Goal: Task Accomplishment & Management: Use online tool/utility

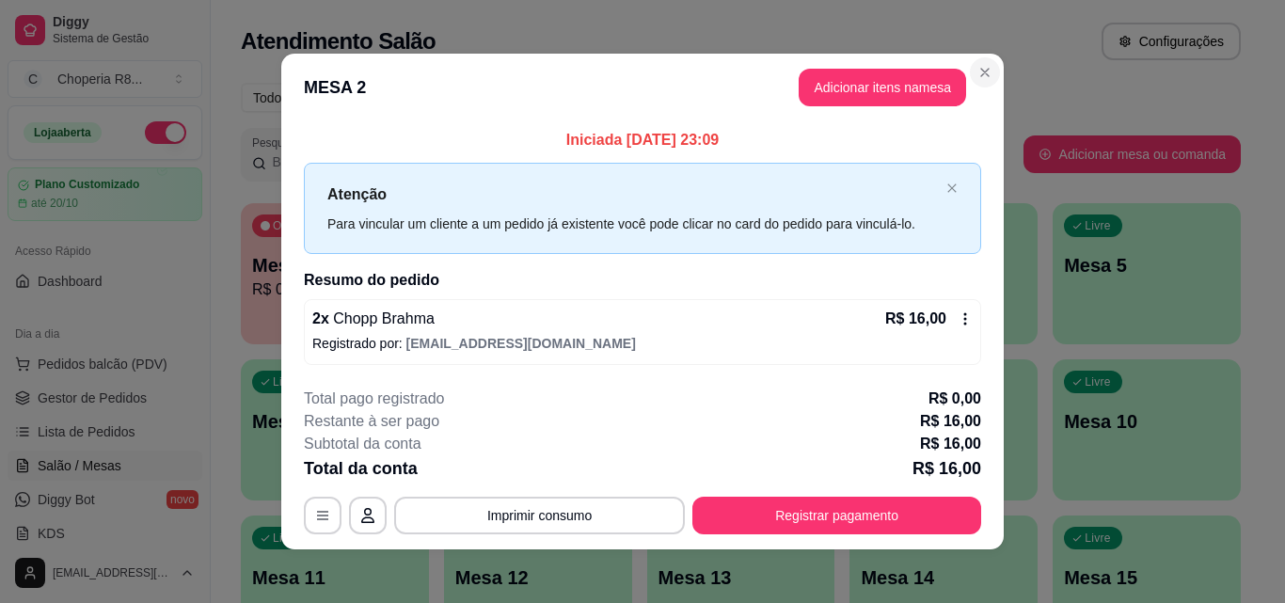
scroll to position [382, 0]
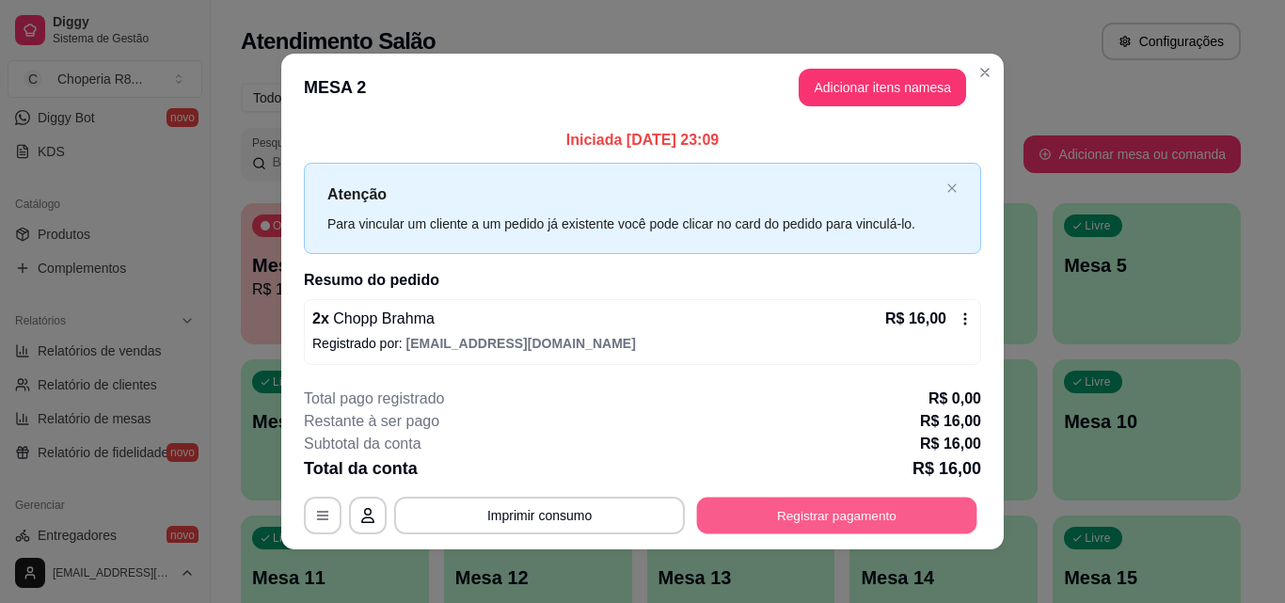
click at [805, 517] on button "Registrar pagamento" at bounding box center [837, 516] width 280 height 37
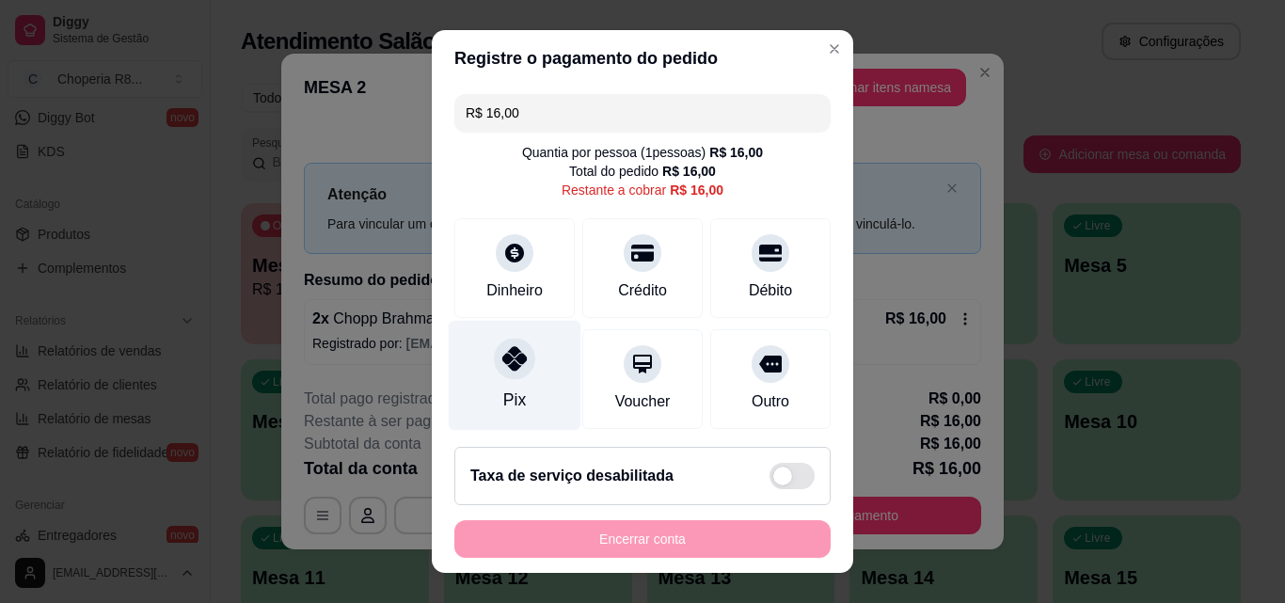
click at [481, 370] on div "Pix" at bounding box center [515, 376] width 133 height 110
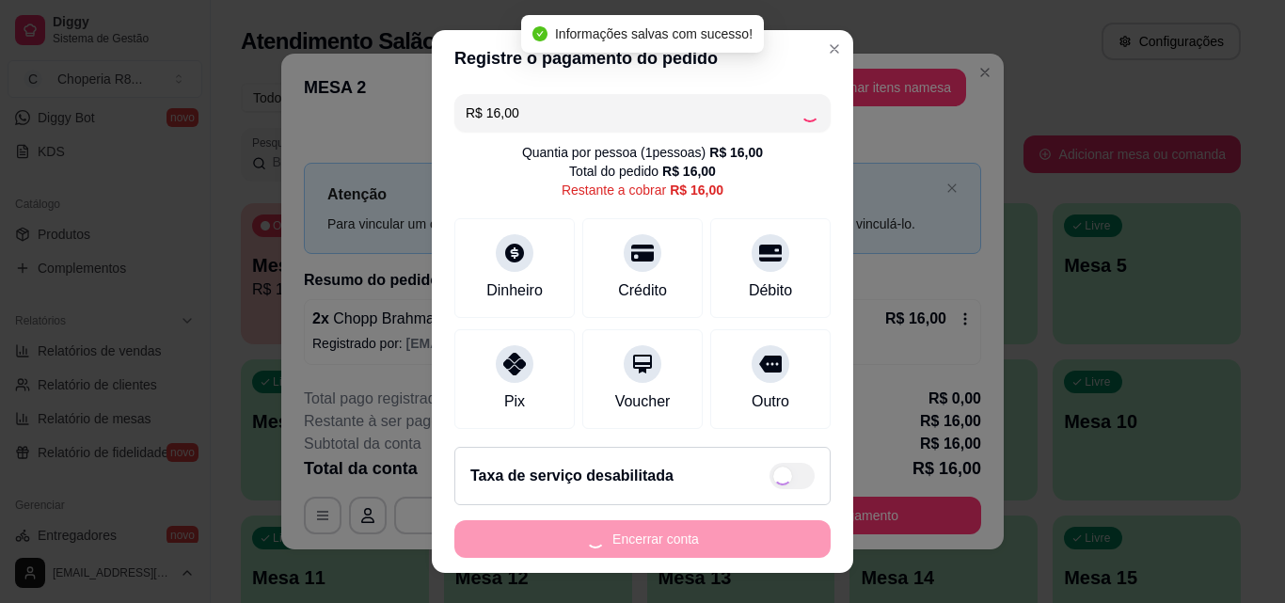
type input "R$ 0,00"
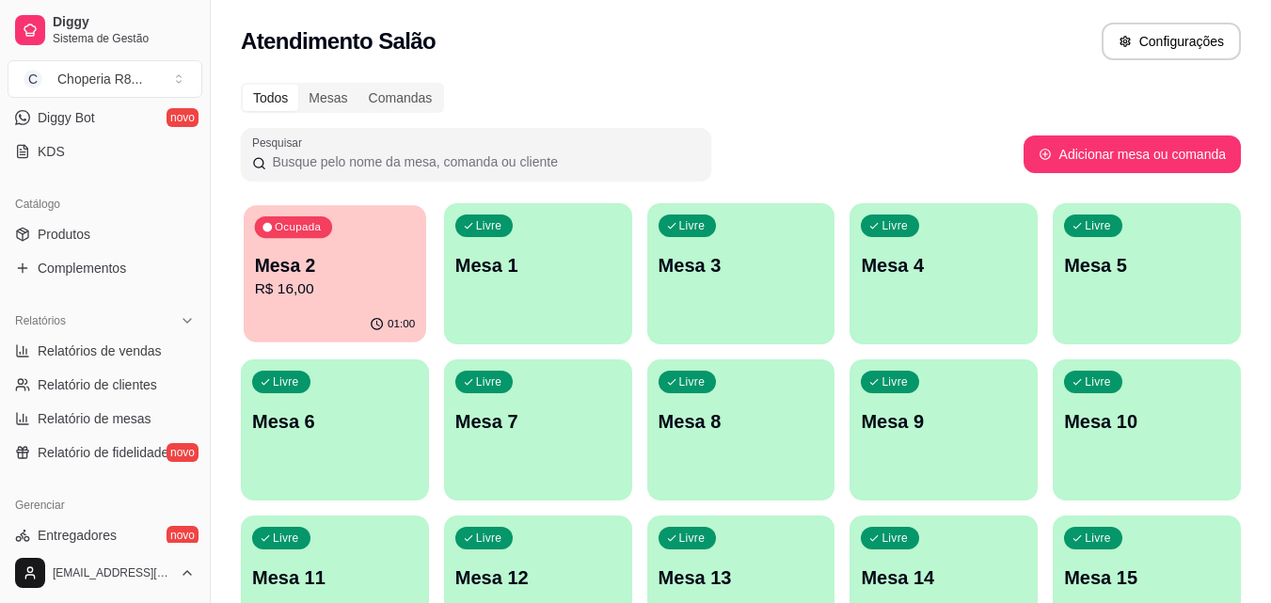
click at [384, 306] on div "Ocupada Mesa 2 R$ 16,00" at bounding box center [335, 256] width 182 height 102
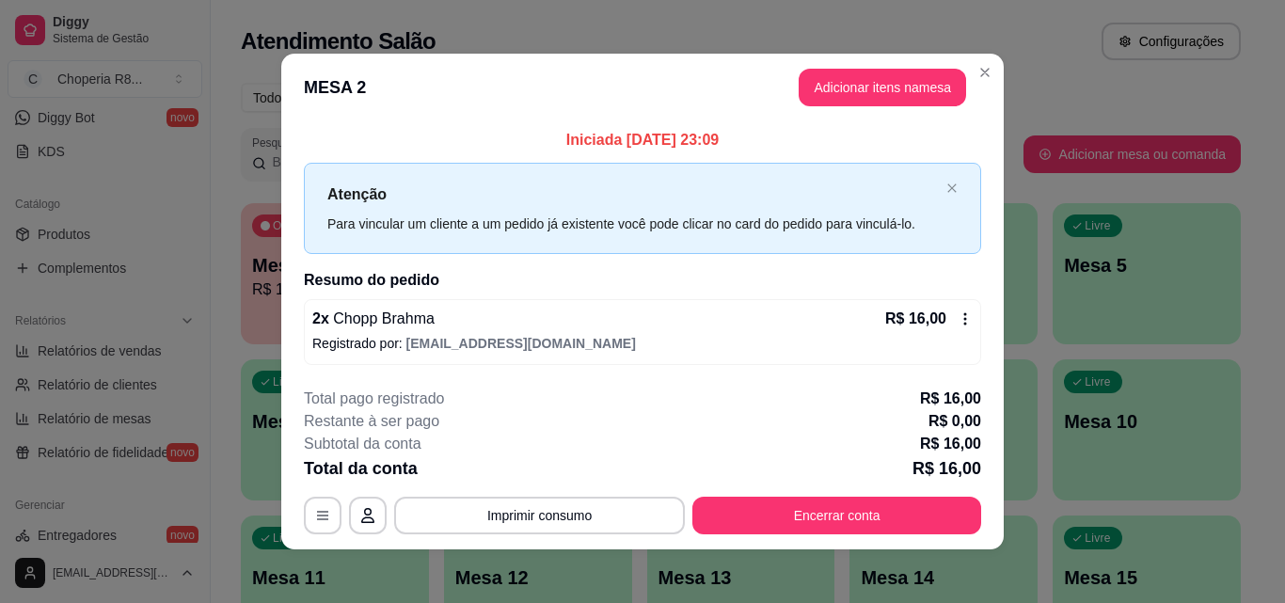
click at [833, 539] on footer "**********" at bounding box center [642, 461] width 722 height 177
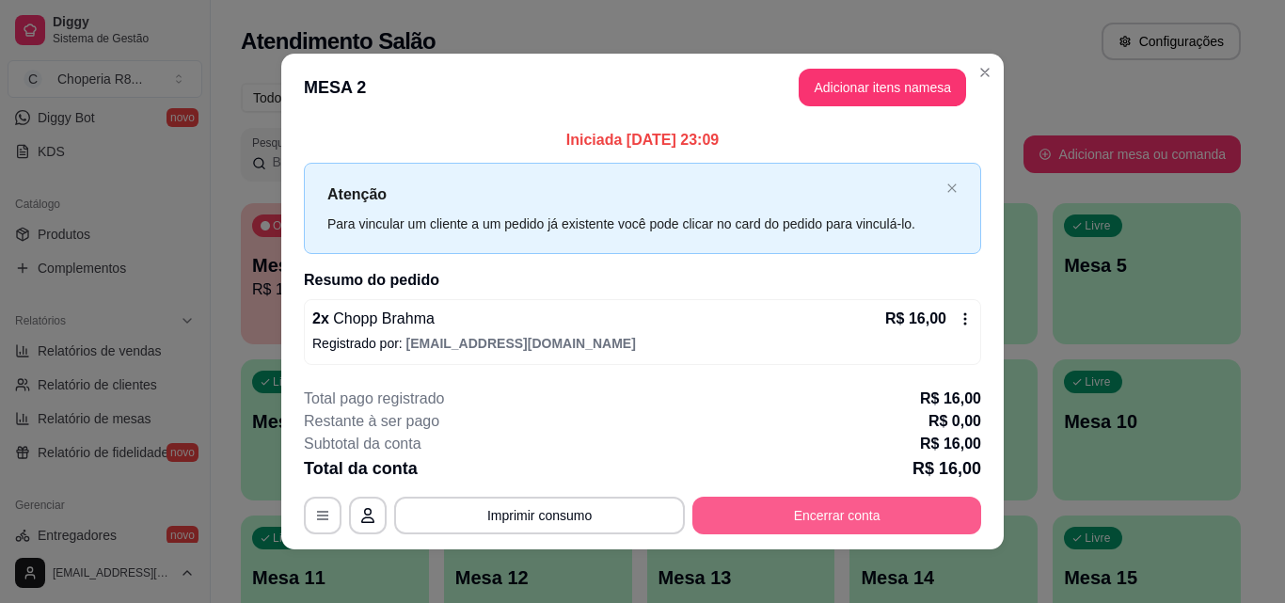
click at [836, 525] on button "Encerrar conta" at bounding box center [836, 516] width 289 height 38
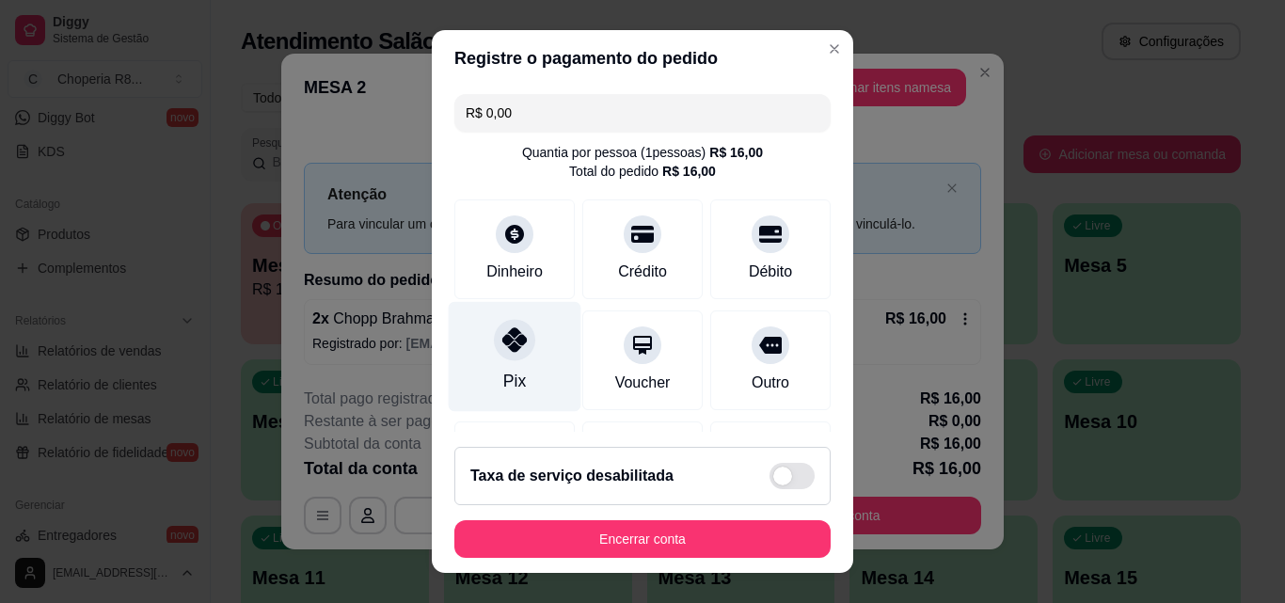
click at [494, 341] on div at bounding box center [514, 339] width 41 height 41
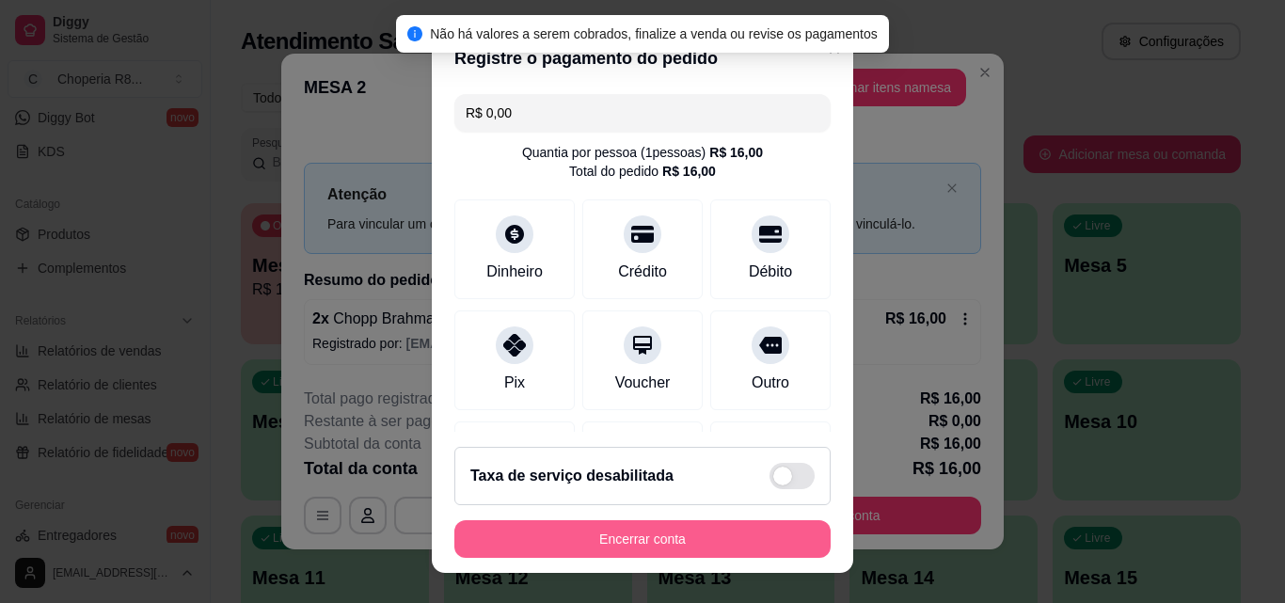
click at [680, 526] on button "Encerrar conta" at bounding box center [642, 539] width 376 height 38
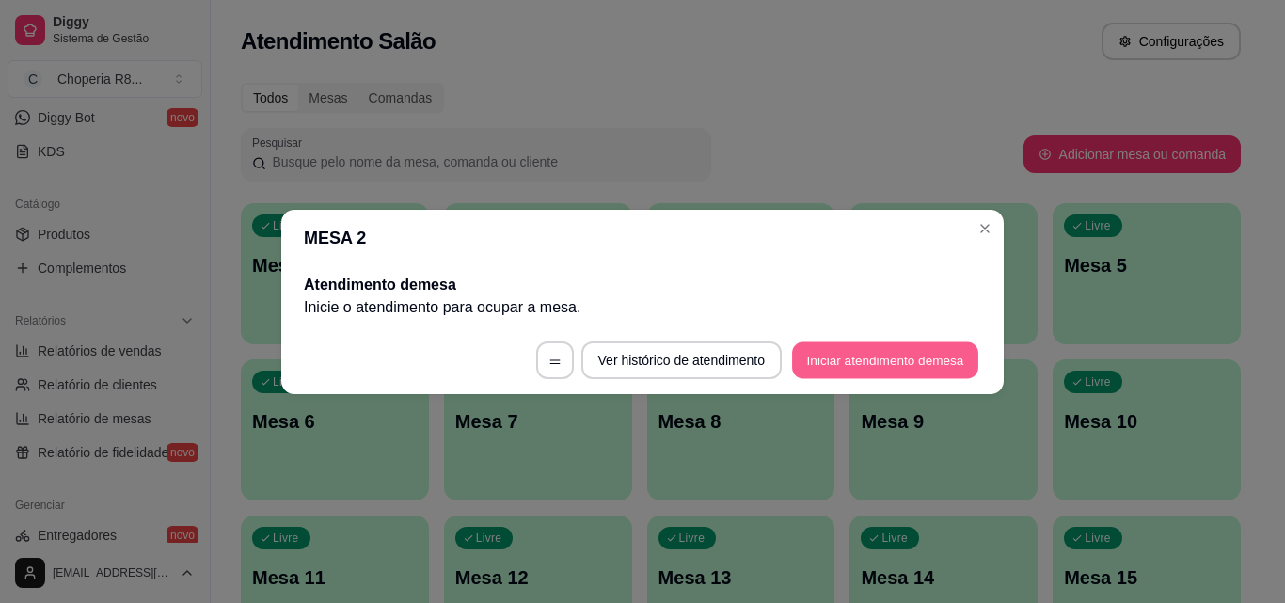
click at [931, 374] on button "Iniciar atendimento de mesa" at bounding box center [885, 359] width 186 height 37
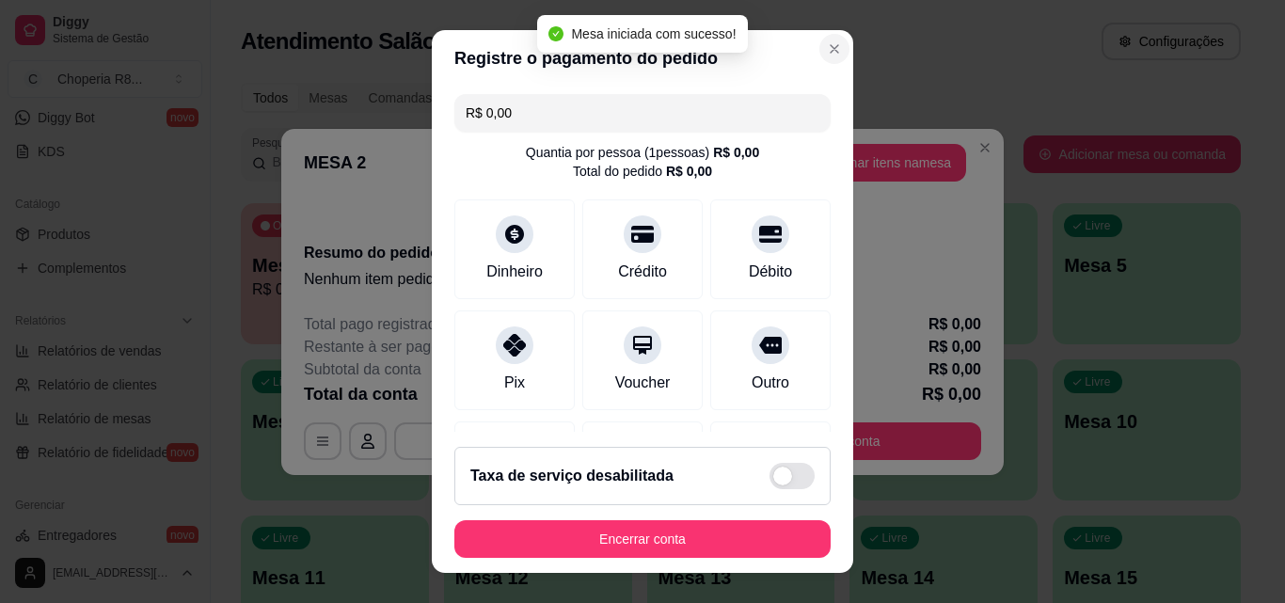
click at [800, 41] on section "Registre o pagamento do pedido R$ 0,00 Quantia por pessoa ( 1 pessoas) R$ 0,00 …" at bounding box center [642, 301] width 421 height 543
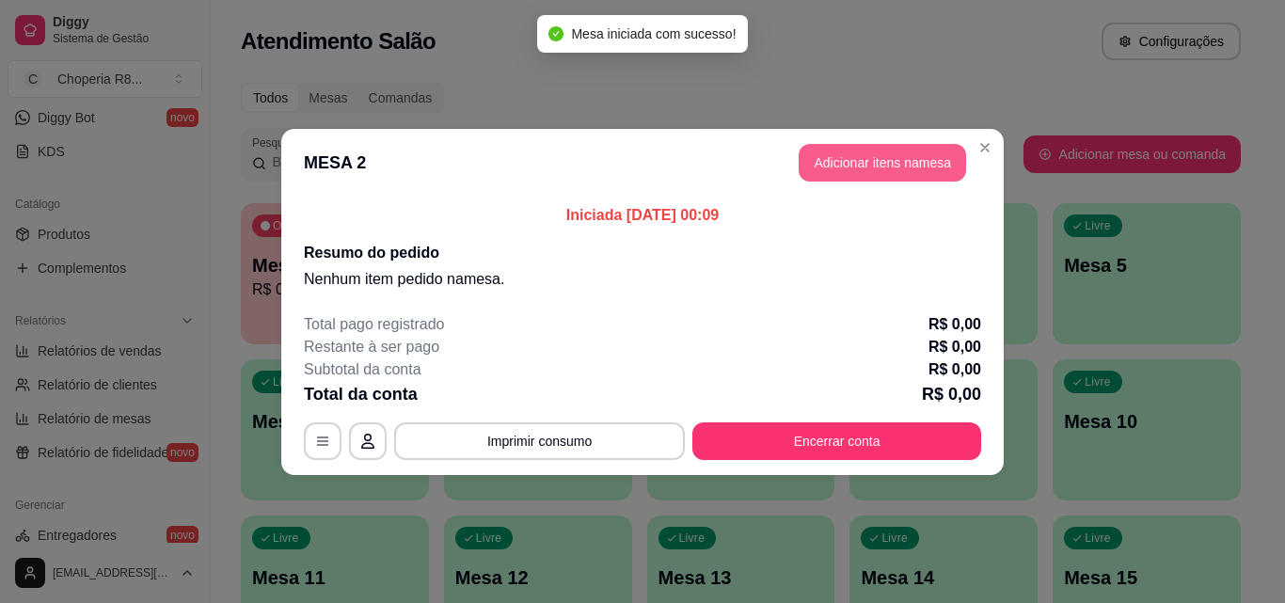
click at [880, 160] on button "Adicionar itens na mesa" at bounding box center [882, 163] width 167 height 38
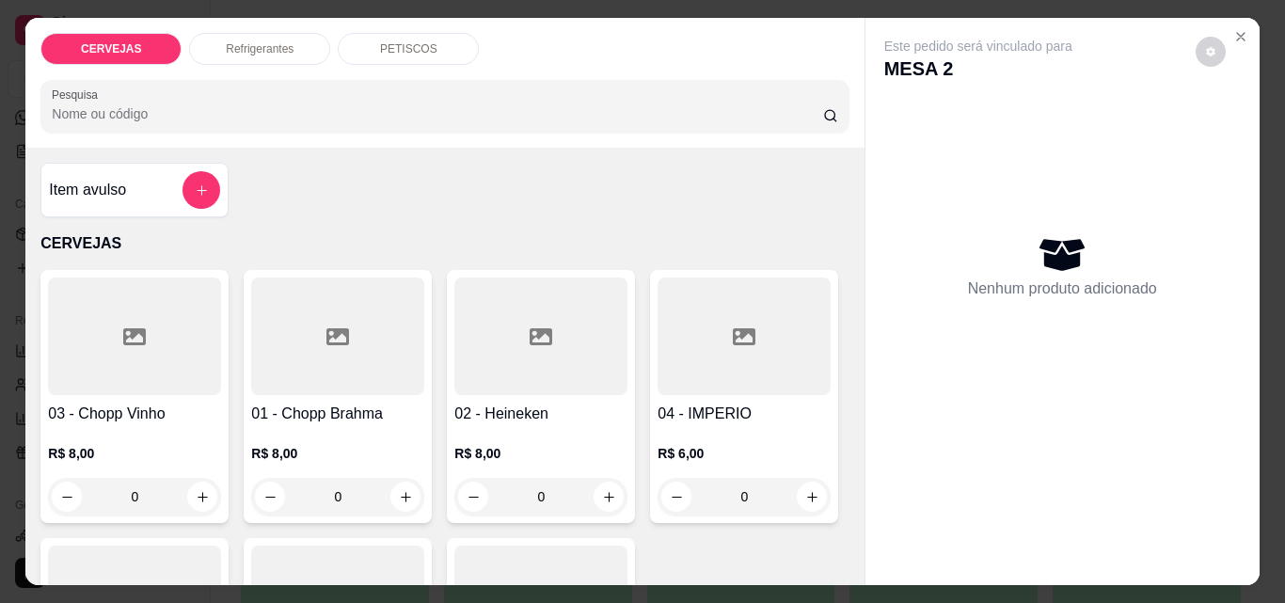
drag, startPoint x: 368, startPoint y: 488, endPoint x: 226, endPoint y: 473, distance: 142.8
click at [262, 492] on div "0" at bounding box center [338, 497] width 166 height 38
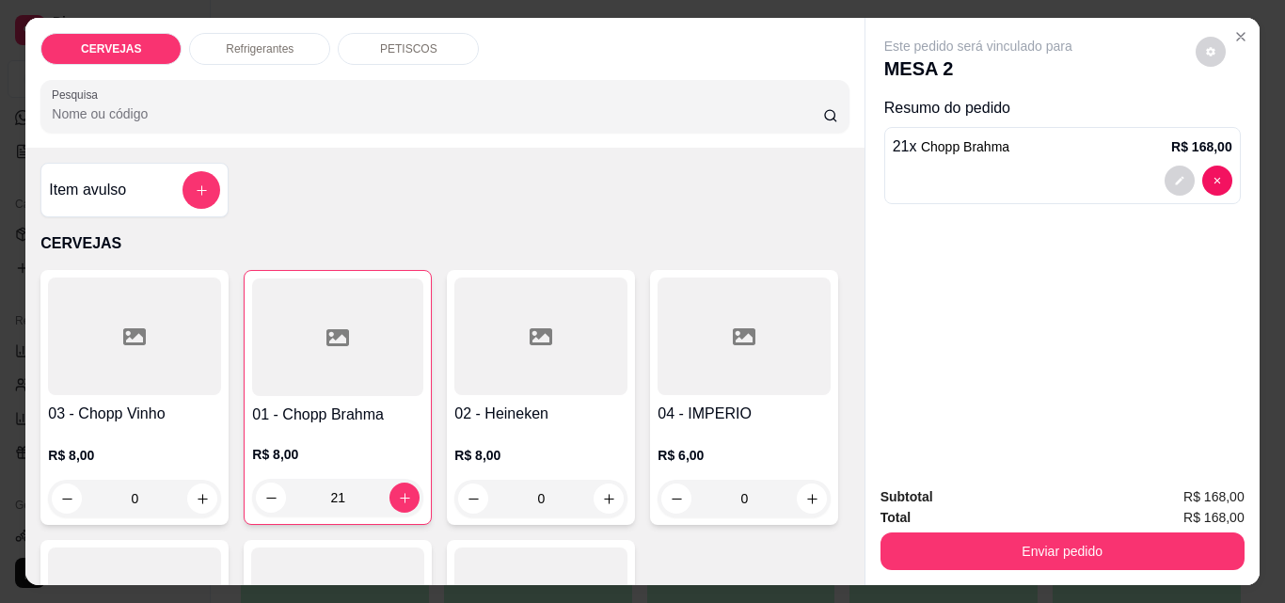
type input "21"
click at [387, 41] on p "PETISCOS" at bounding box center [408, 48] width 57 height 15
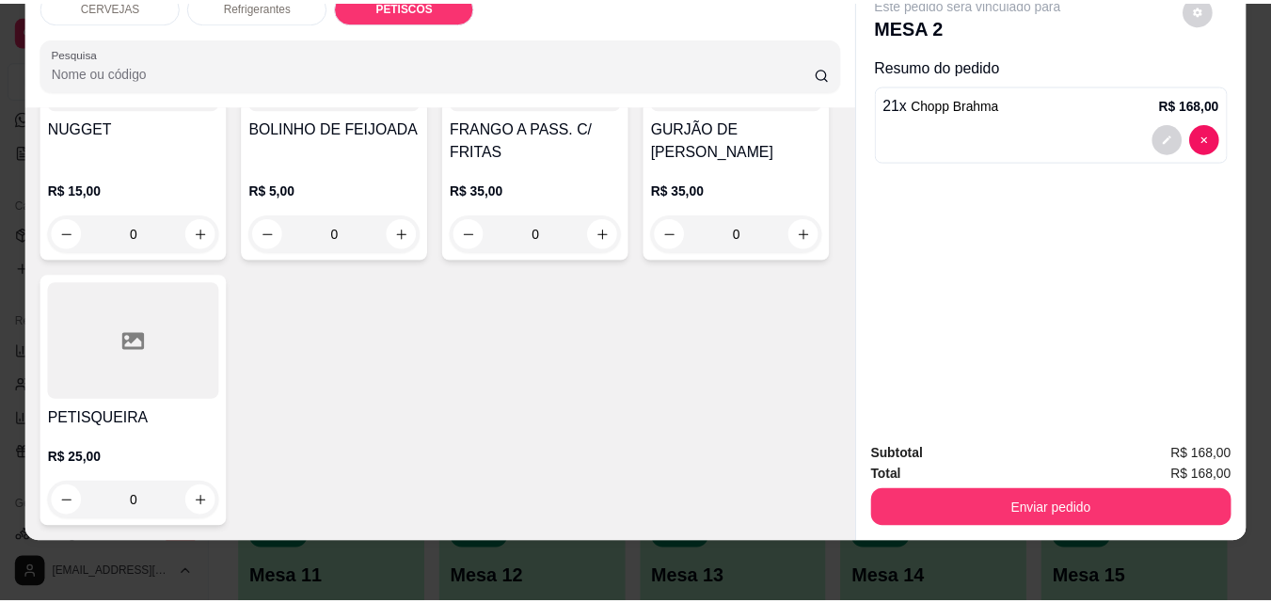
scroll to position [2197, 0]
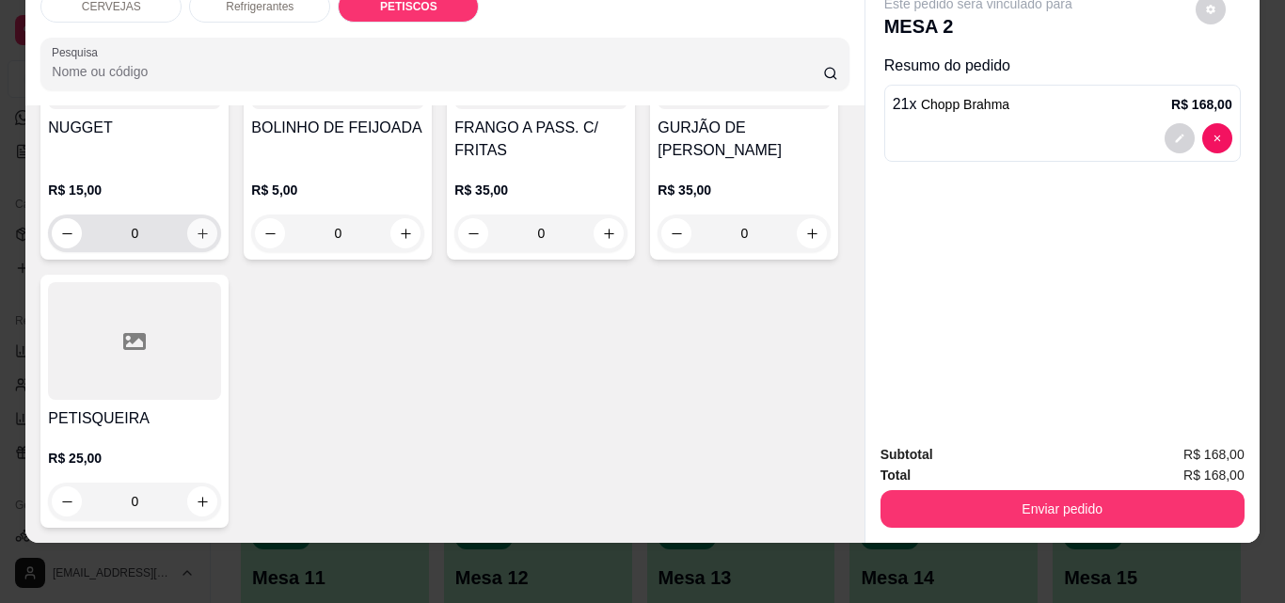
click at [217, 218] on button "increase-product-quantity" at bounding box center [202, 233] width 30 height 30
type input "1"
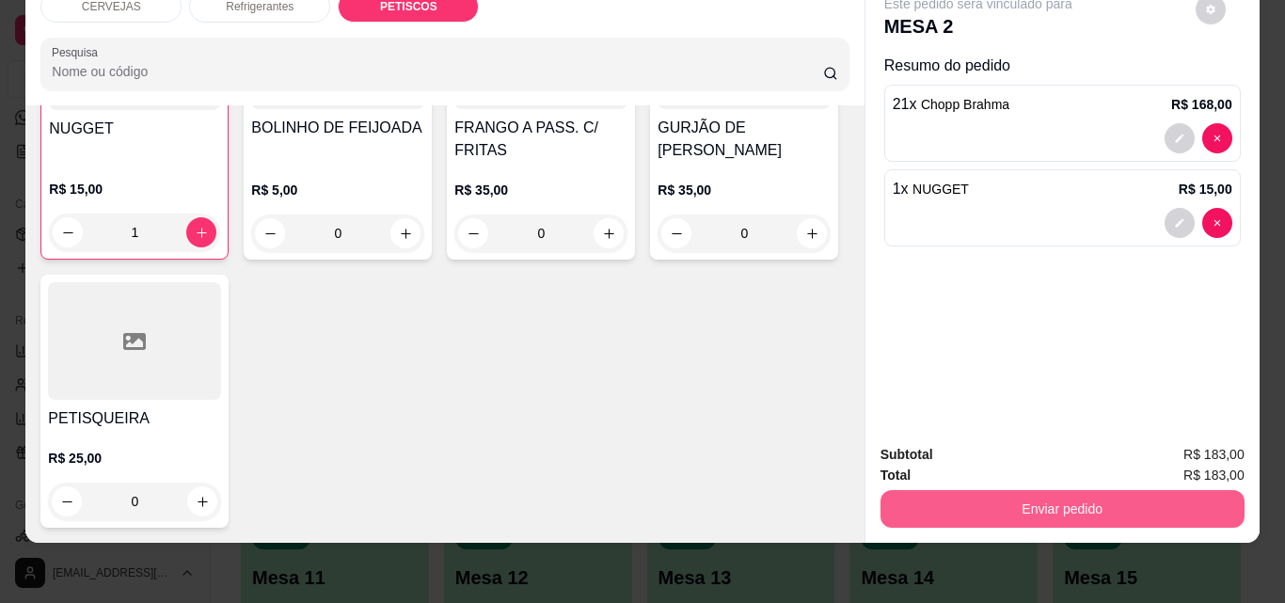
click at [1070, 490] on button "Enviar pedido" at bounding box center [1062, 509] width 364 height 38
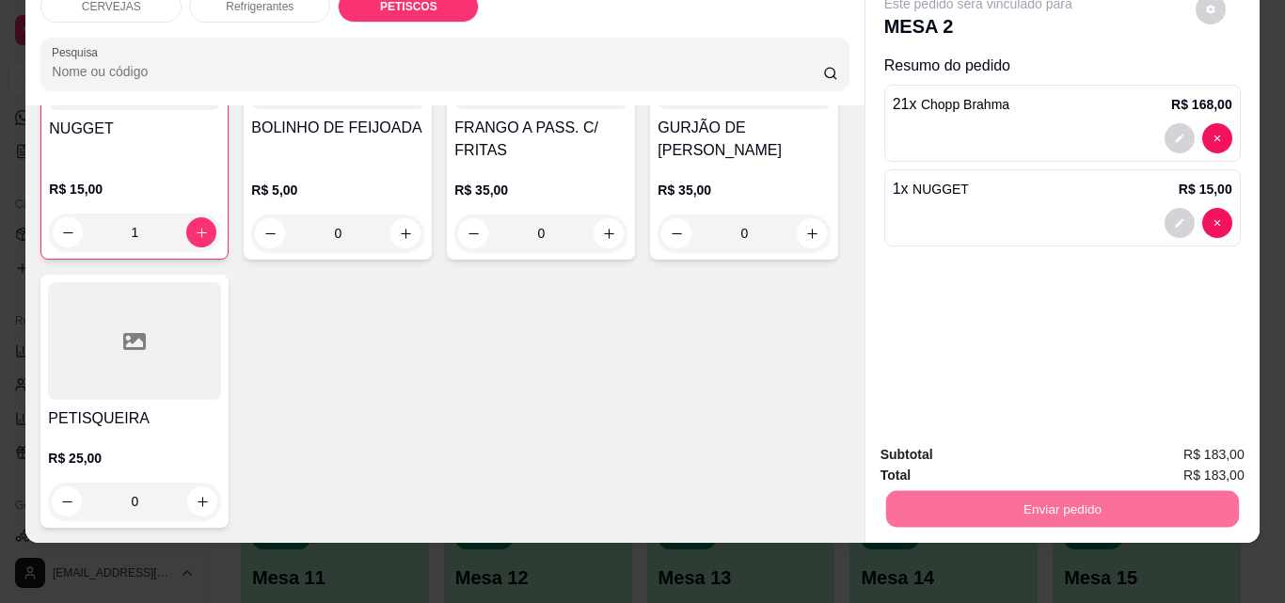
click at [1201, 450] on button "Enviar pedido" at bounding box center [1195, 449] width 106 height 36
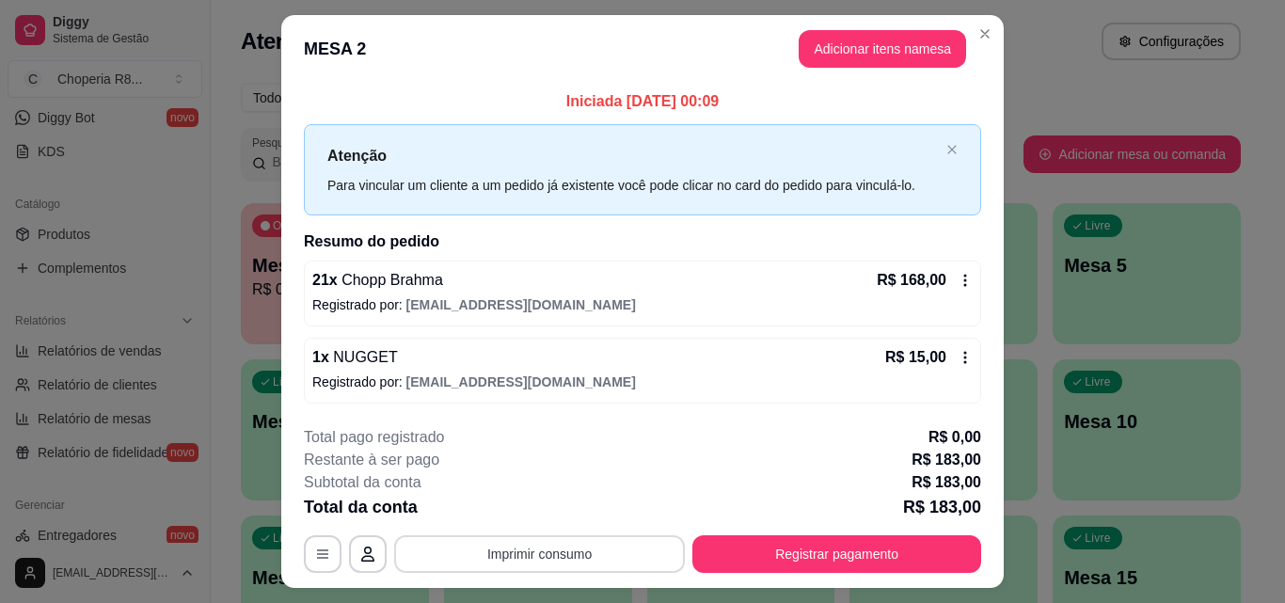
click at [602, 547] on button "Imprimir consumo" at bounding box center [539, 554] width 291 height 38
click at [549, 507] on button "IMPRESSORA" at bounding box center [538, 510] width 132 height 29
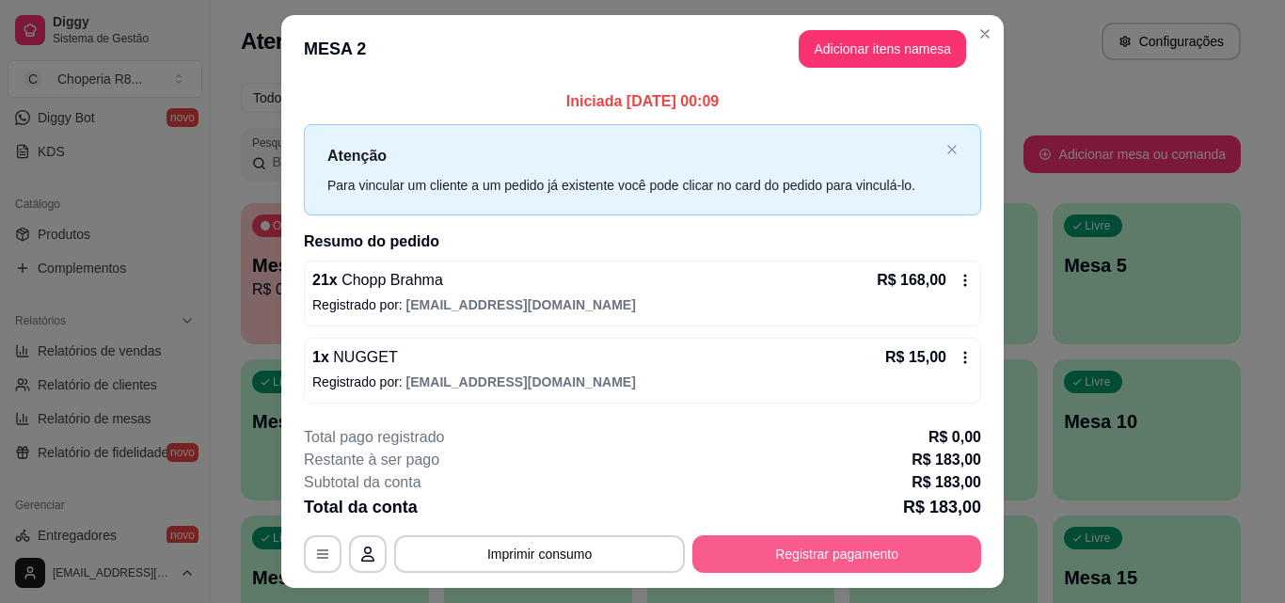
click at [743, 561] on button "Registrar pagamento" at bounding box center [836, 554] width 289 height 38
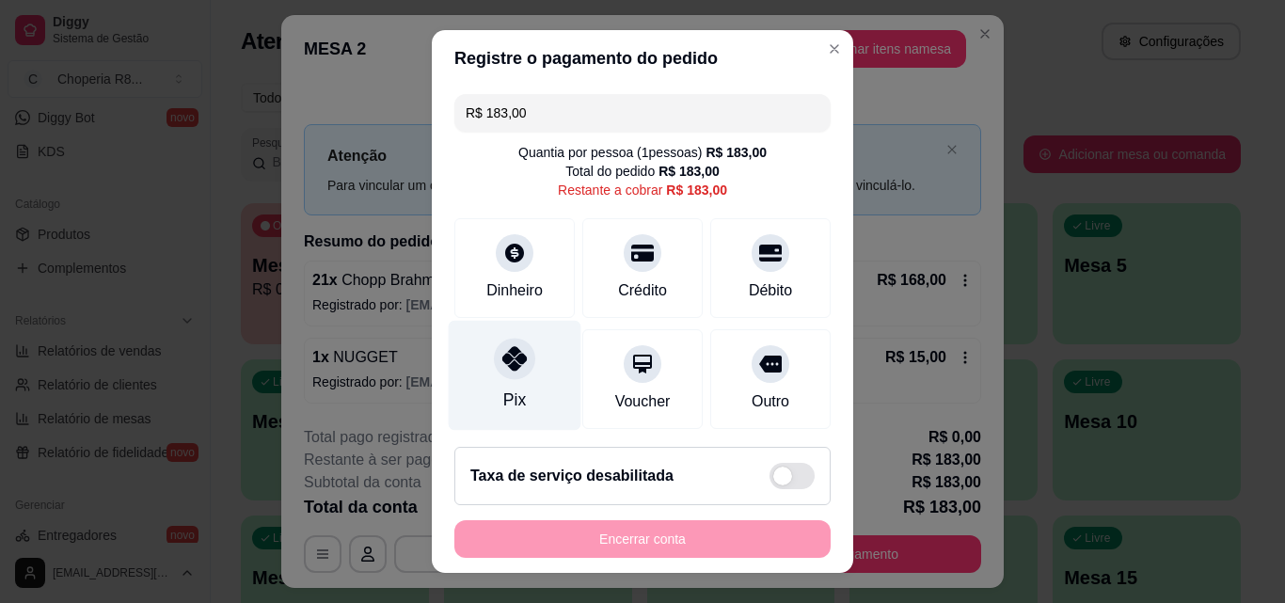
click at [521, 361] on div at bounding box center [514, 358] width 41 height 41
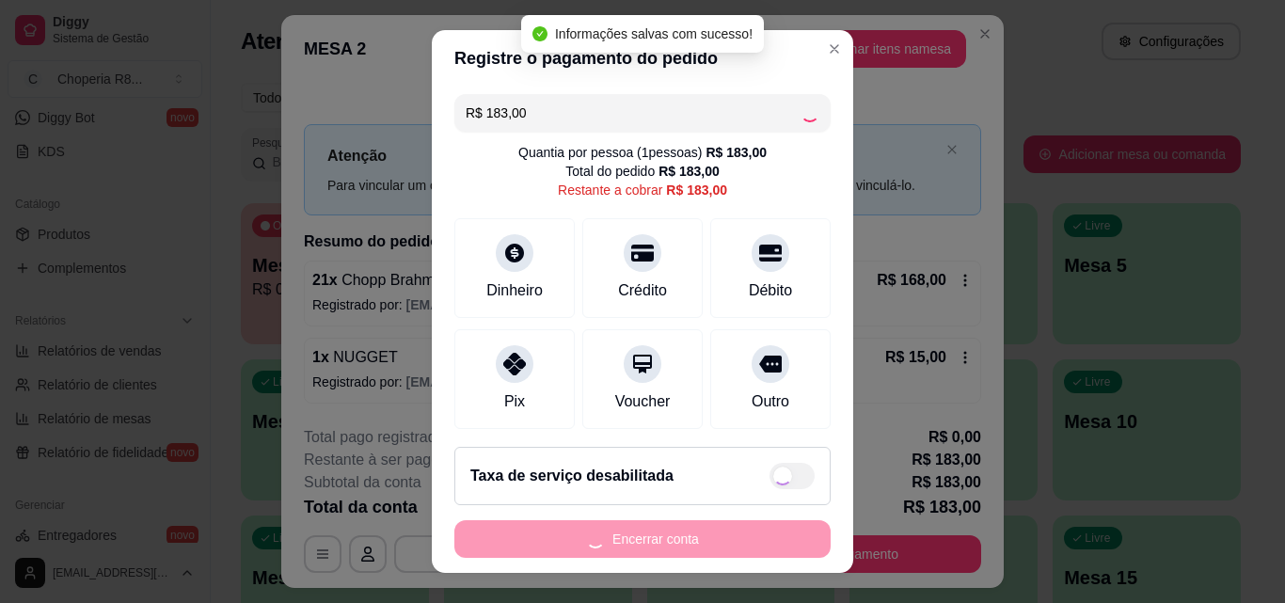
type input "R$ 0,00"
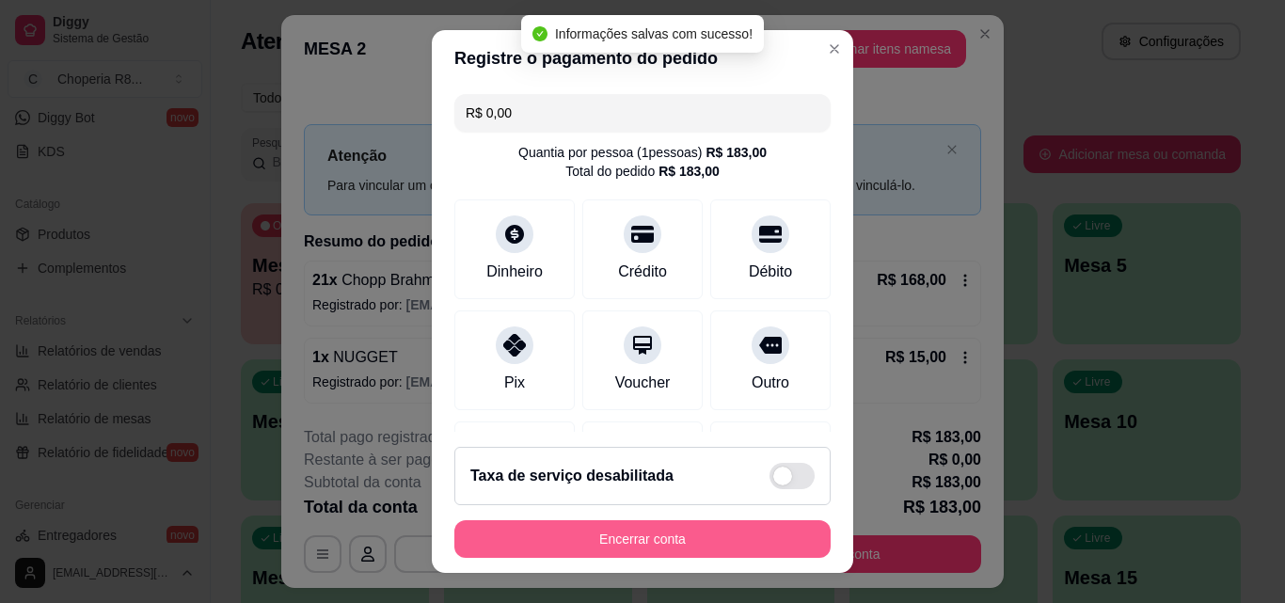
click at [627, 543] on button "Encerrar conta" at bounding box center [642, 539] width 376 height 38
